Goal: Navigation & Orientation: Go to known website

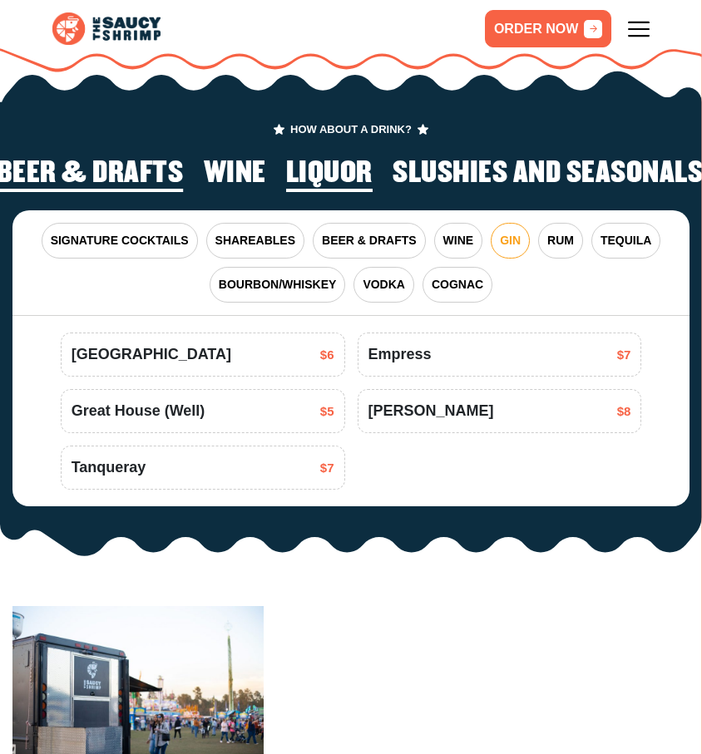
scroll to position [2224, 0]
